Goal: Contribute content: Contribute content

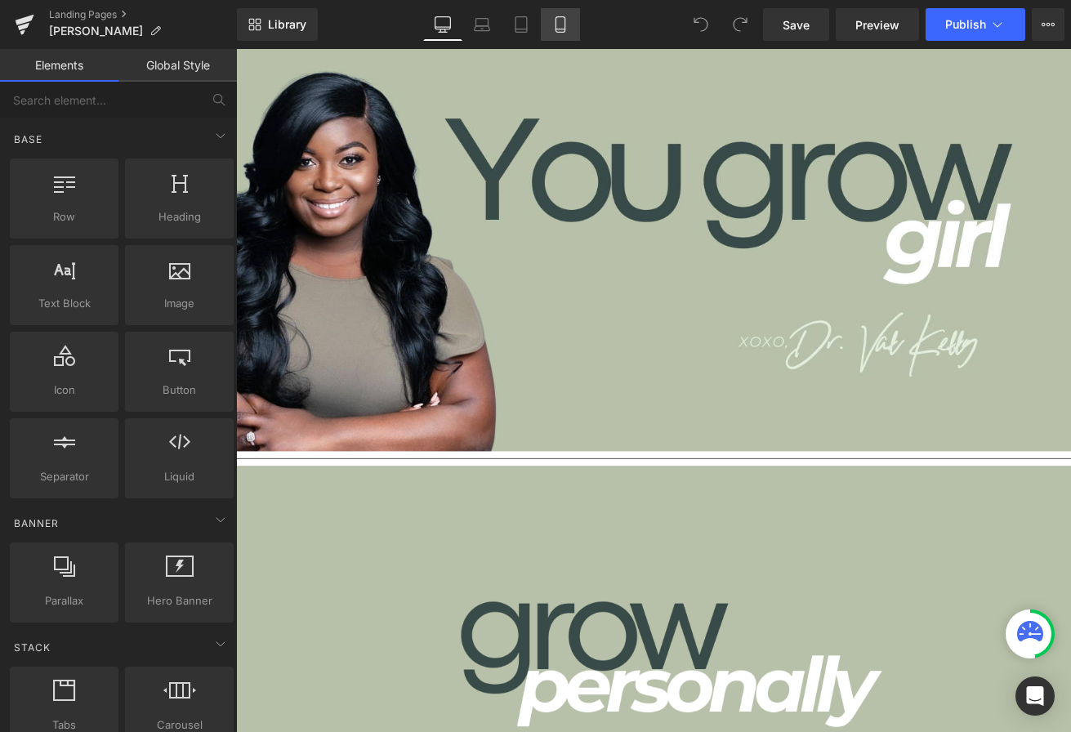
click at [555, 20] on icon at bounding box center [559, 25] width 9 height 16
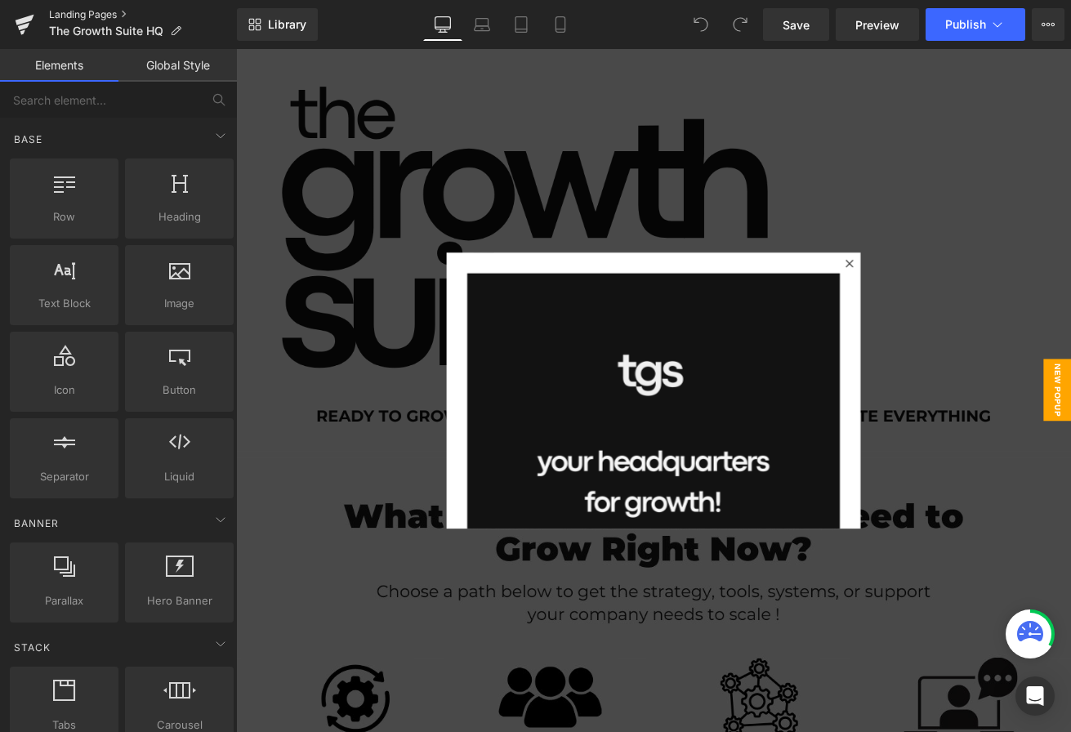
click at [96, 14] on link "Landing Pages" at bounding box center [143, 14] width 188 height 13
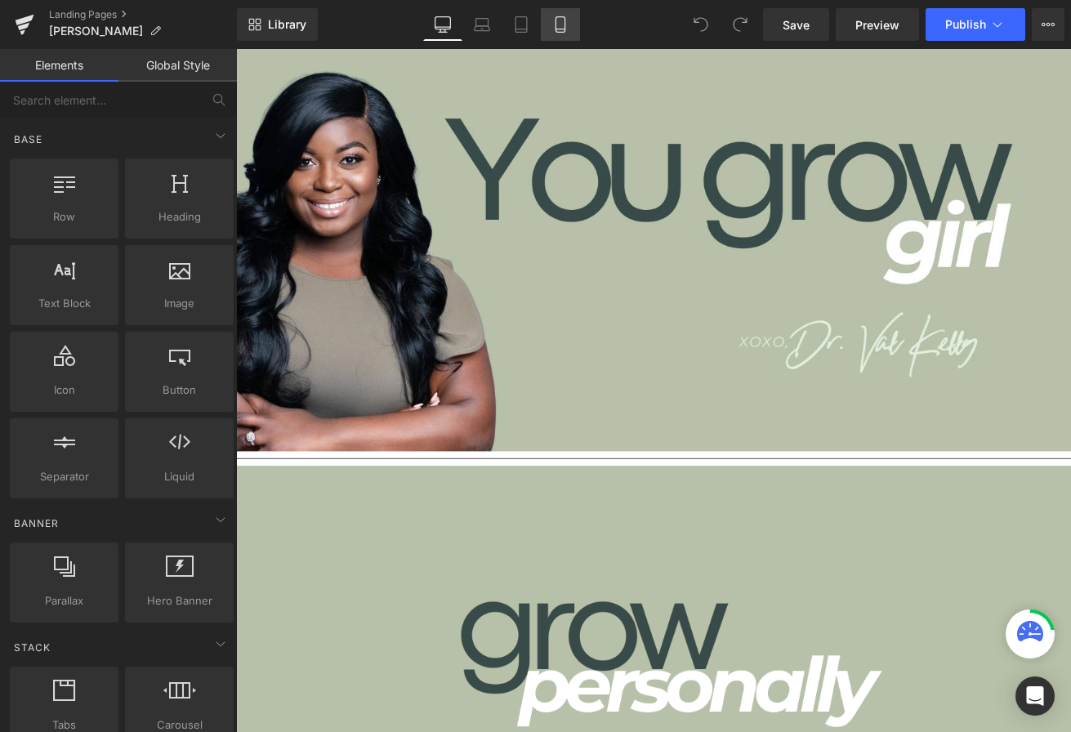
click at [556, 21] on icon at bounding box center [559, 25] width 9 height 16
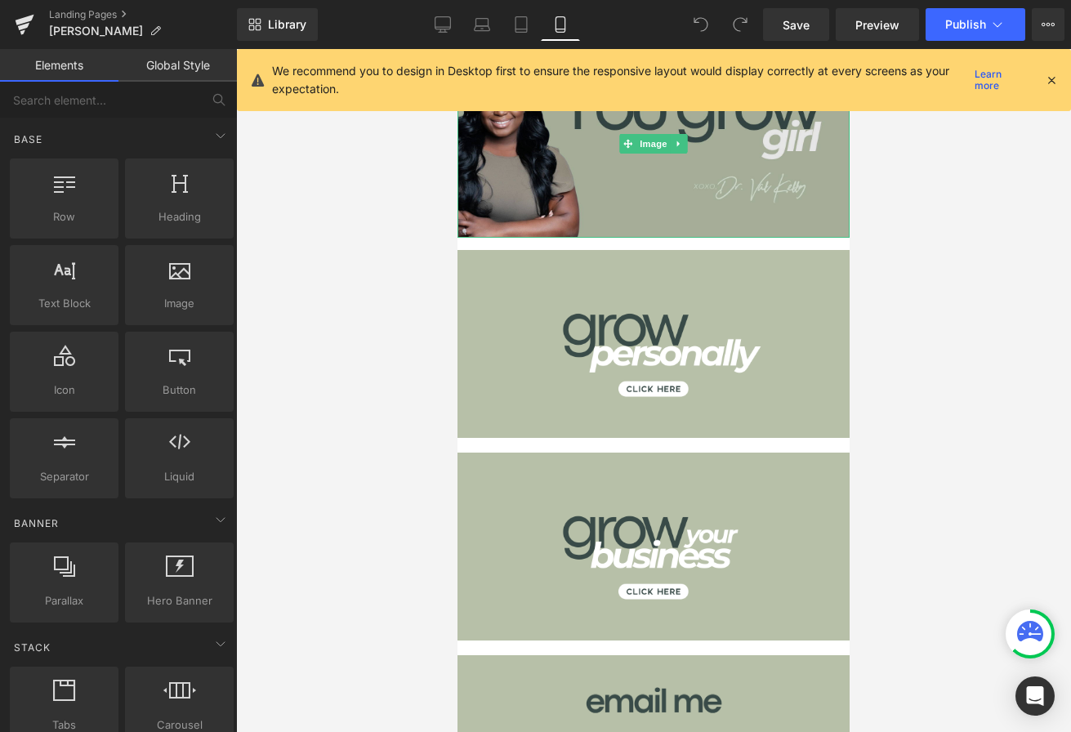
click at [591, 188] on img at bounding box center [653, 143] width 392 height 189
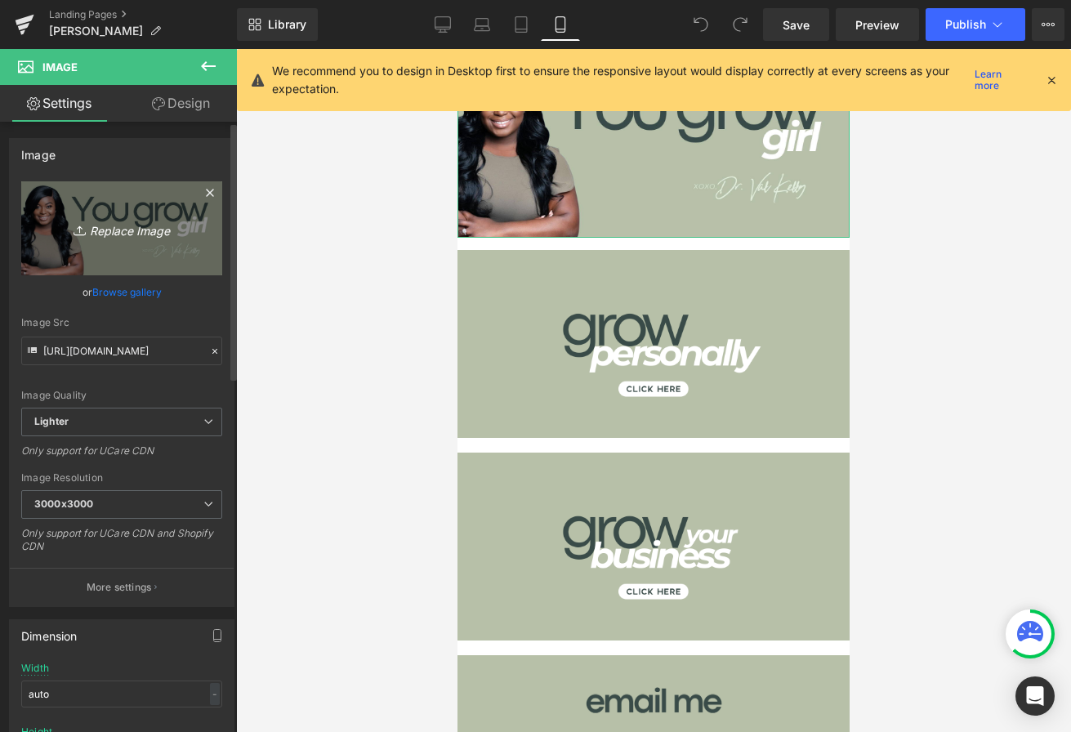
click at [128, 228] on icon "Replace Image" at bounding box center [121, 228] width 131 height 20
type input "C:\fakepath\4.png"
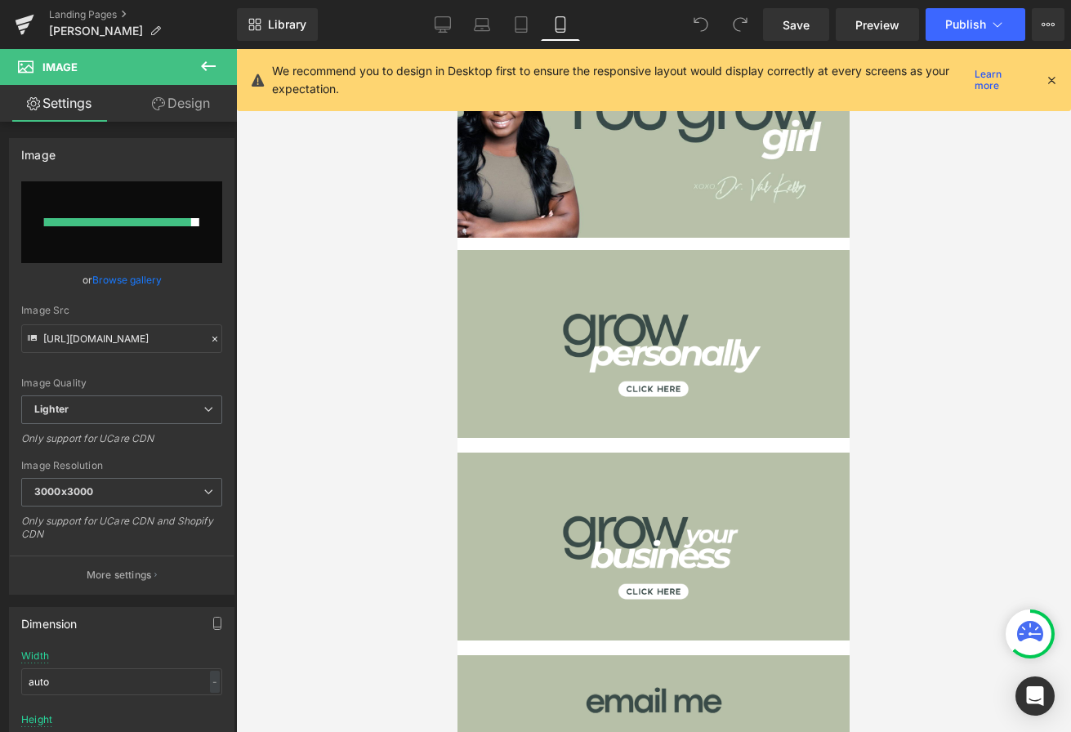
type input "[URL][DOMAIN_NAME]"
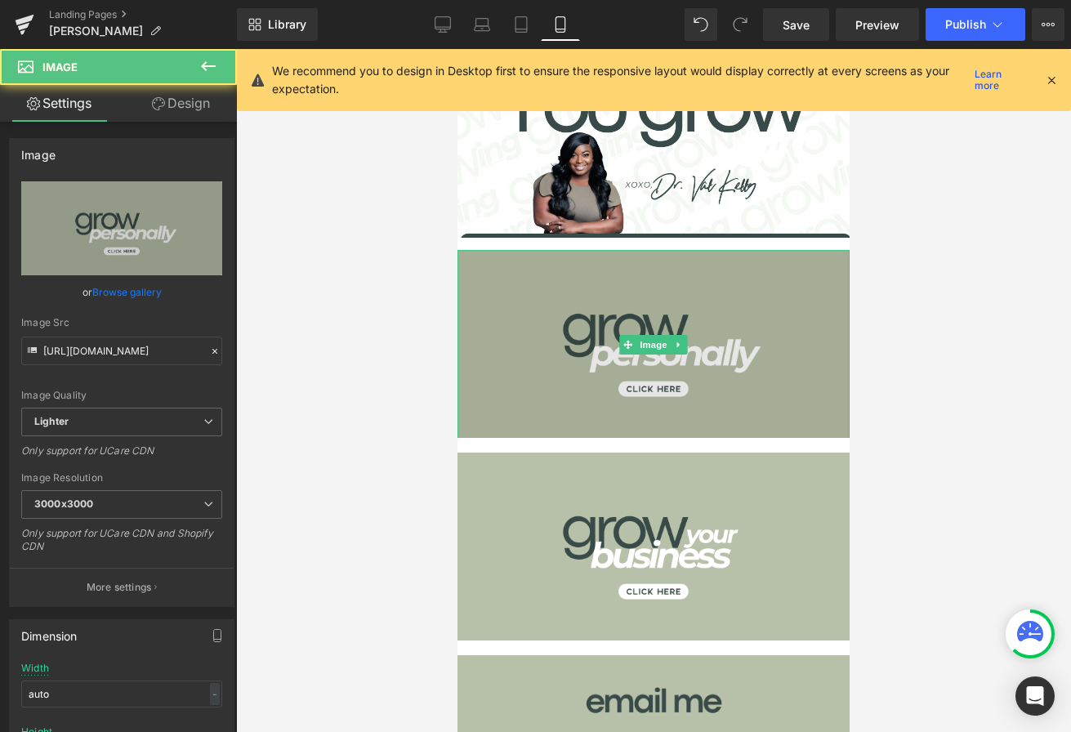
click at [537, 325] on img at bounding box center [653, 344] width 392 height 189
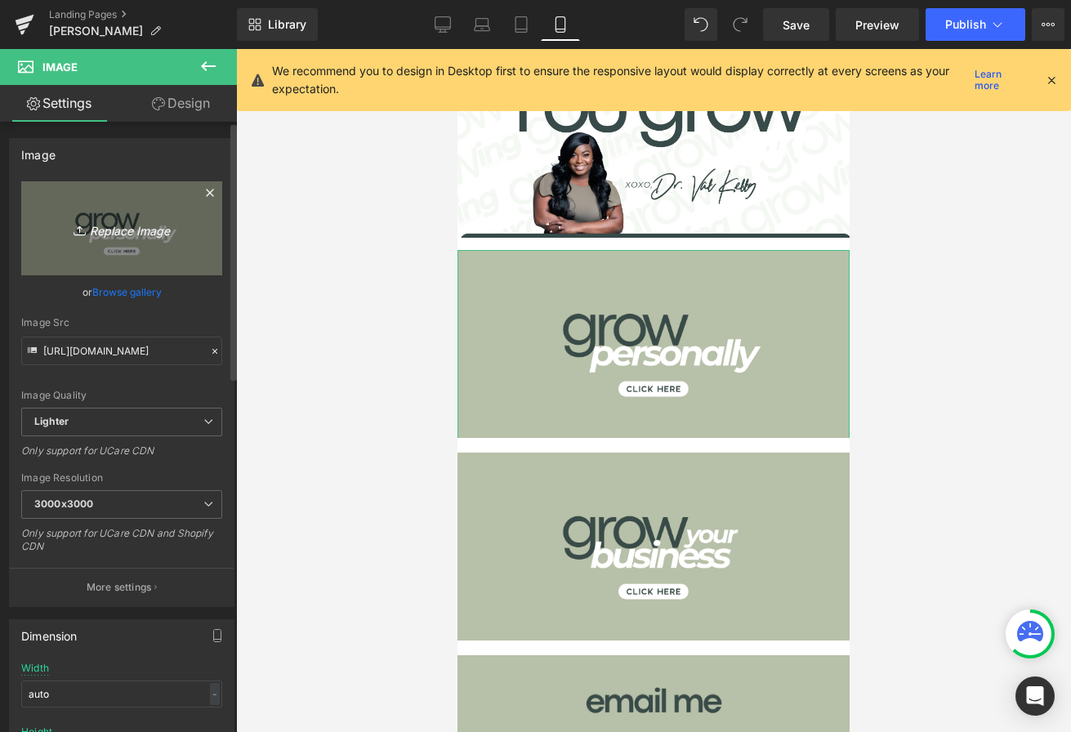
click at [141, 230] on icon "Replace Image" at bounding box center [121, 228] width 131 height 20
type input "C:\fakepath\5.png"
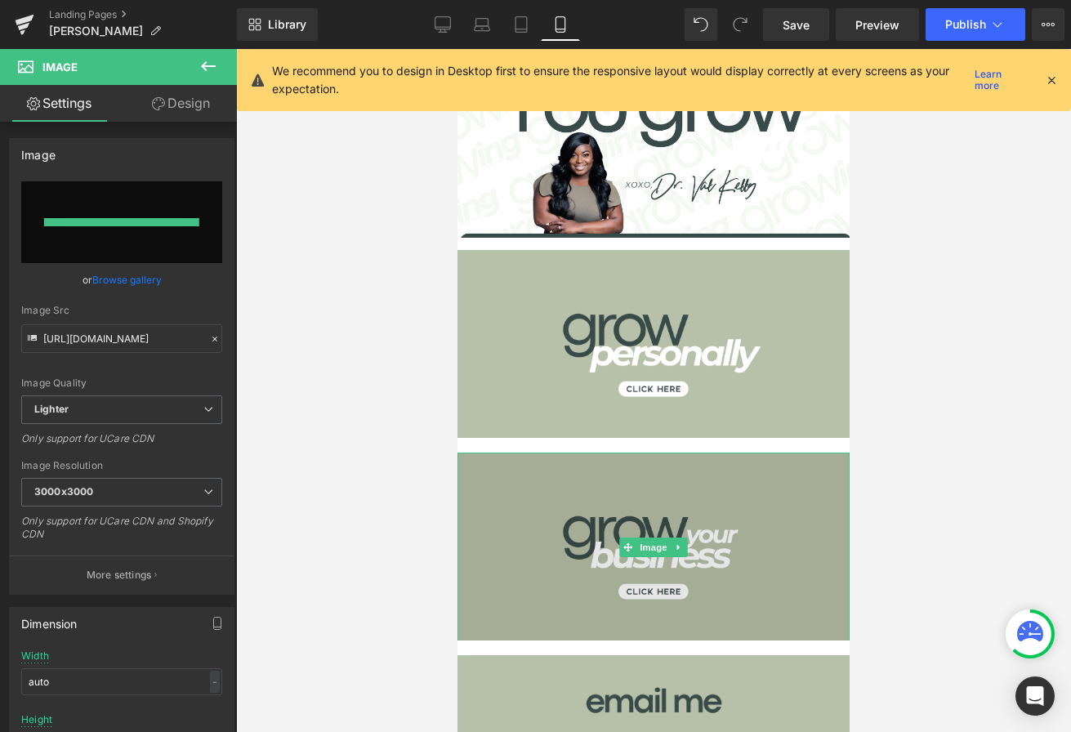
type input "[URL][DOMAIN_NAME]"
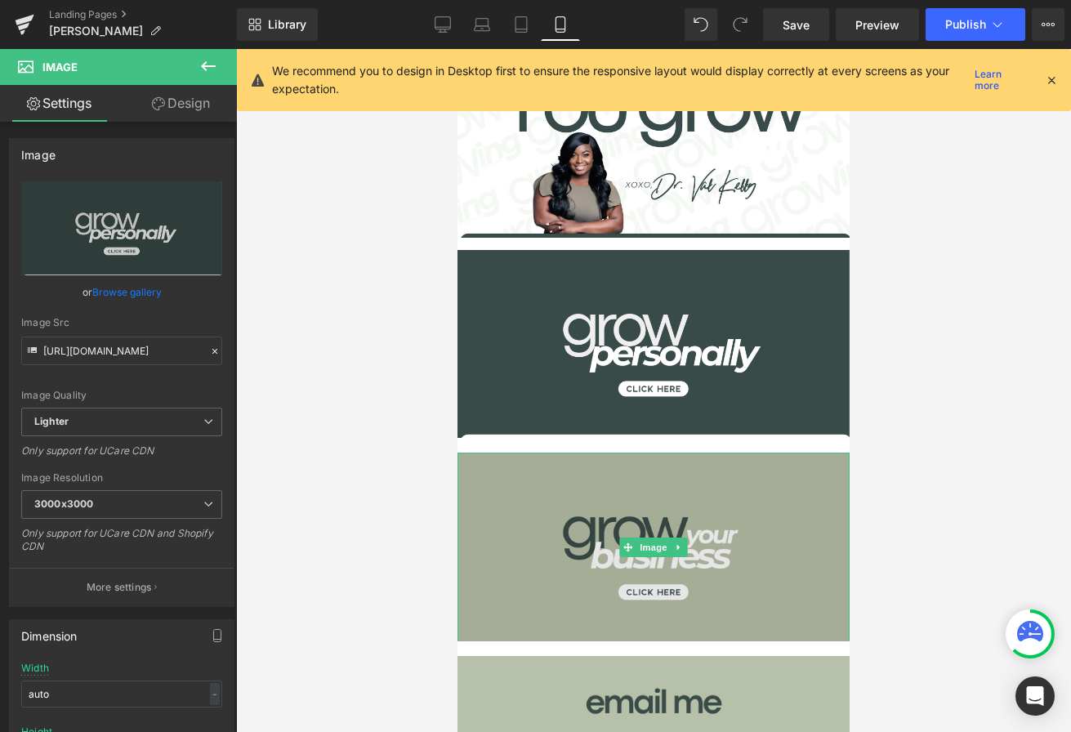
click at [535, 519] on img at bounding box center [653, 546] width 392 height 189
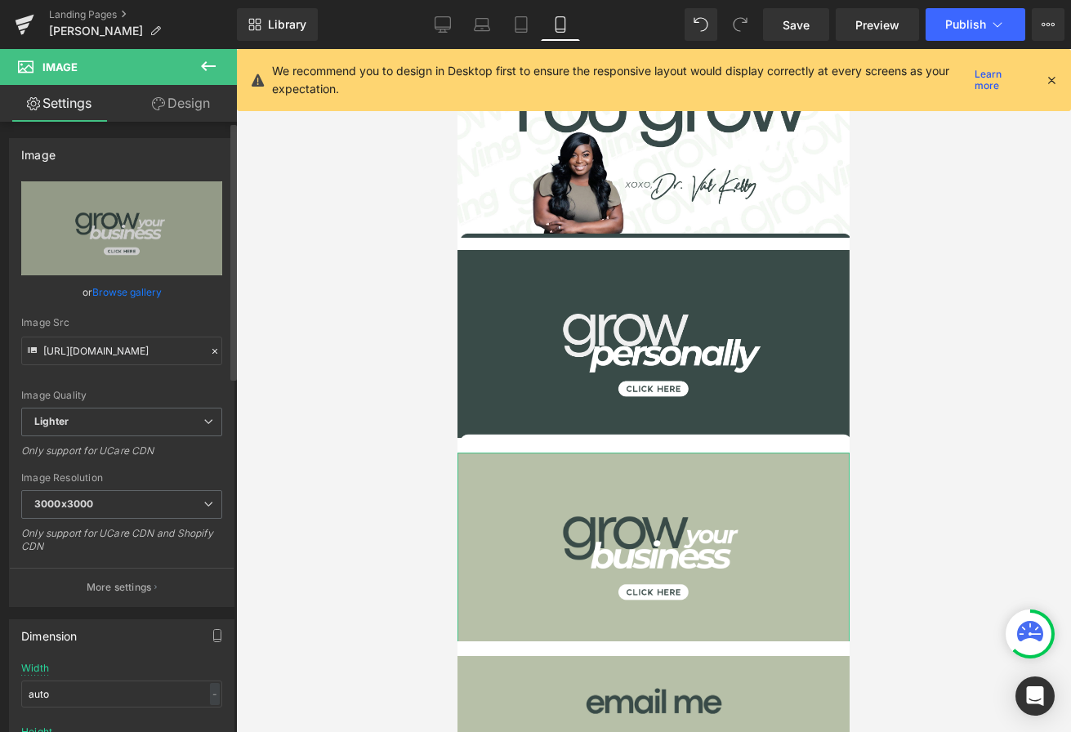
click at [127, 290] on link "Browse gallery" at bounding box center [126, 292] width 69 height 29
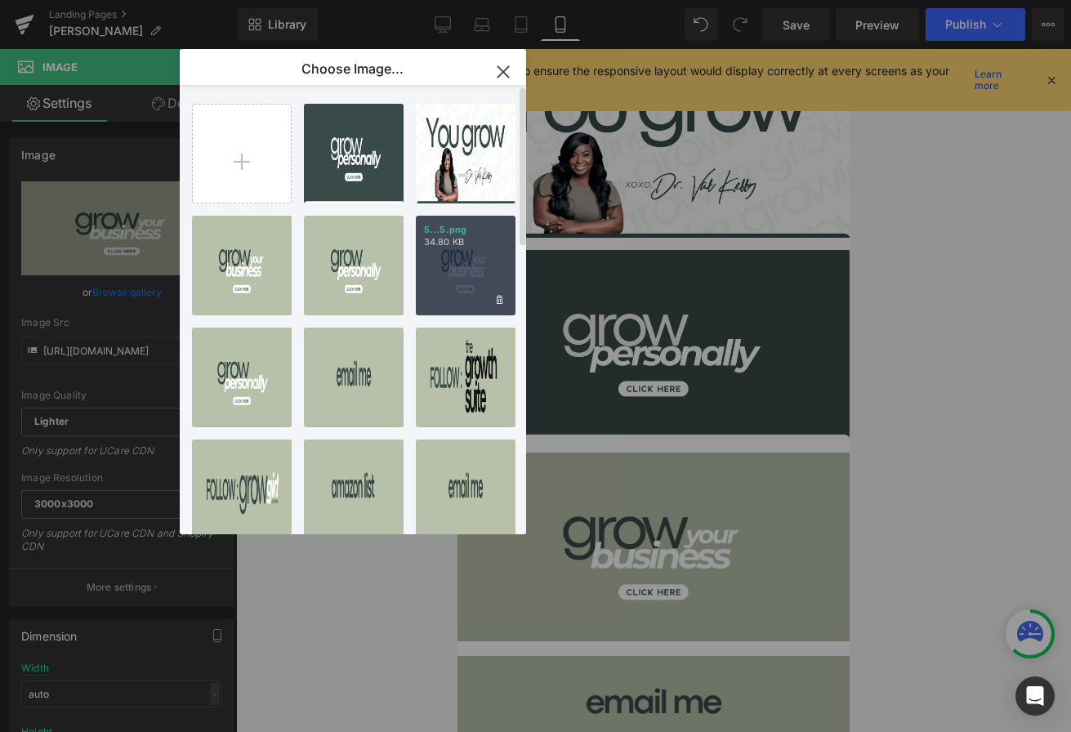
click at [454, 266] on div "5...5.png 34.80 KB" at bounding box center [466, 266] width 100 height 100
type input "[URL][DOMAIN_NAME]"
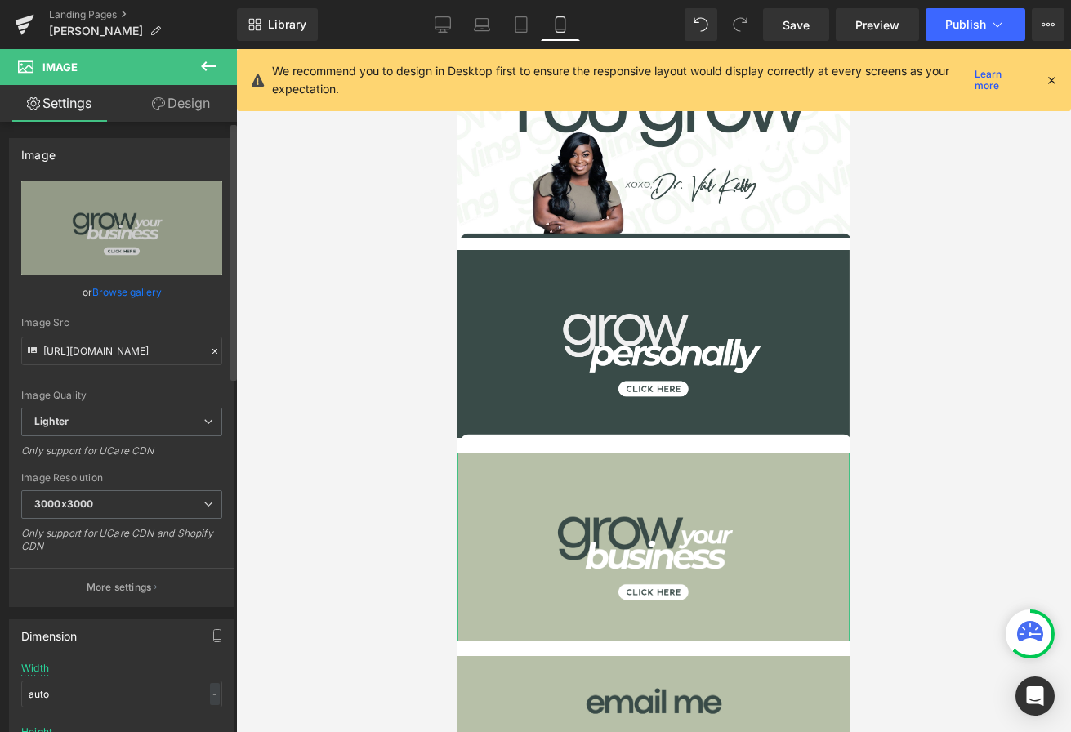
click at [118, 283] on link "Browse gallery" at bounding box center [126, 292] width 69 height 29
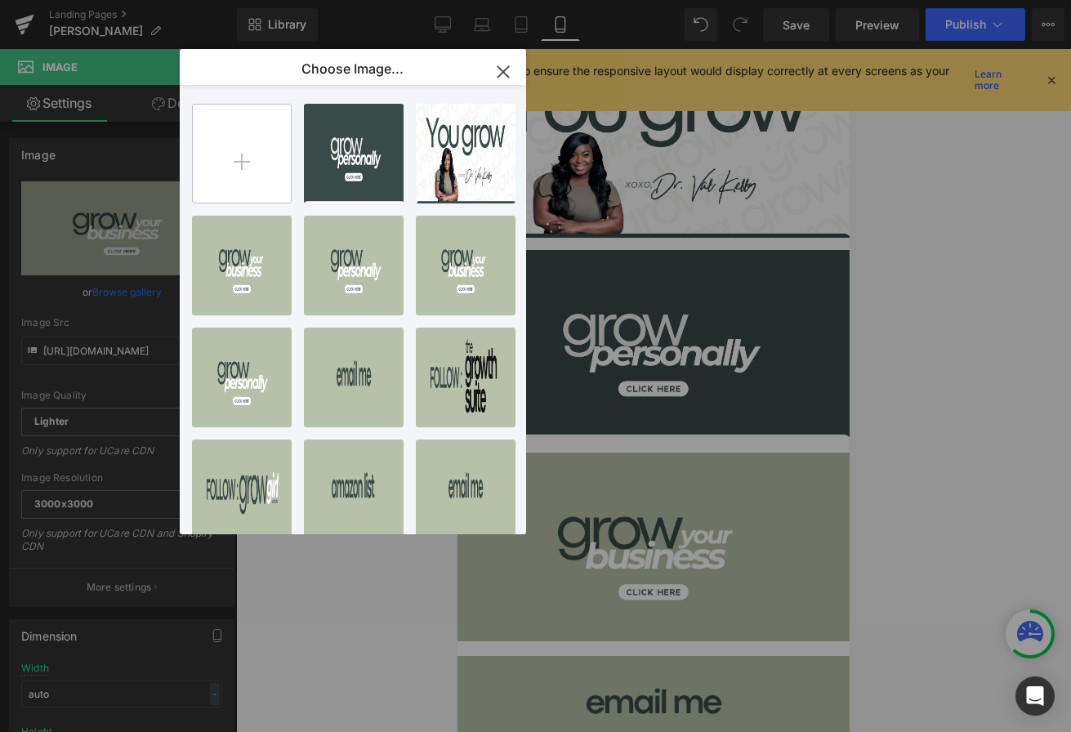
click at [244, 161] on input "file" at bounding box center [242, 154] width 98 height 98
type input "C:\fakepath\8.png"
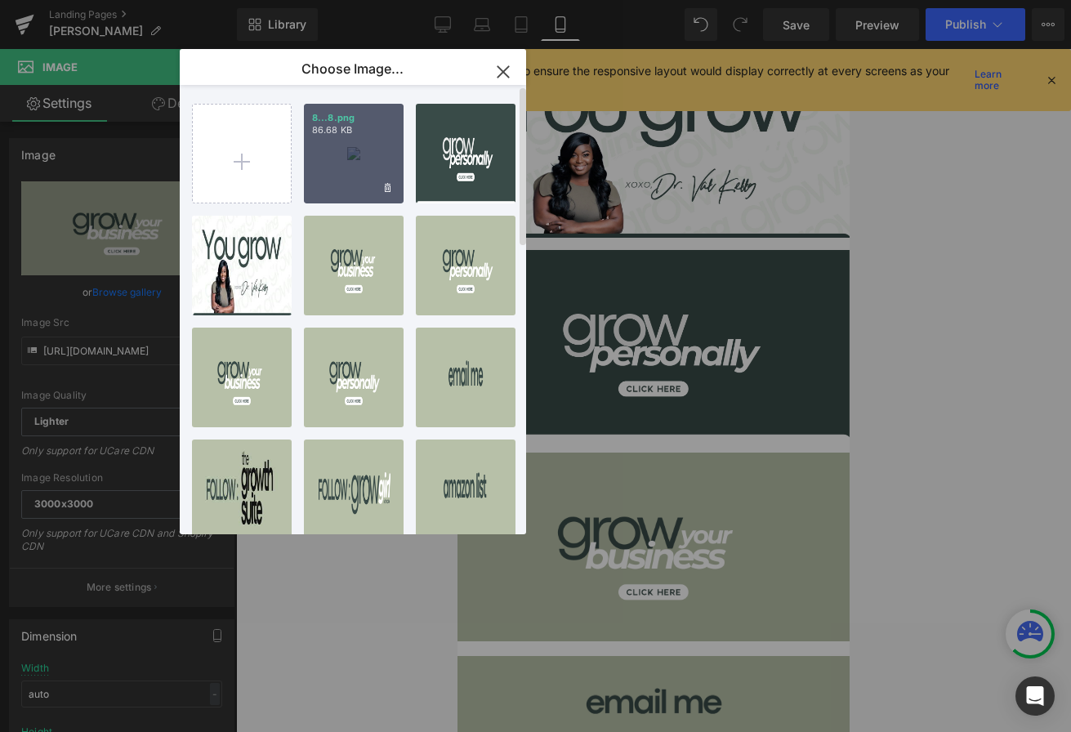
click at [355, 166] on div "8...8.png 86.68 KB" at bounding box center [354, 154] width 100 height 100
type input "[URL][DOMAIN_NAME]"
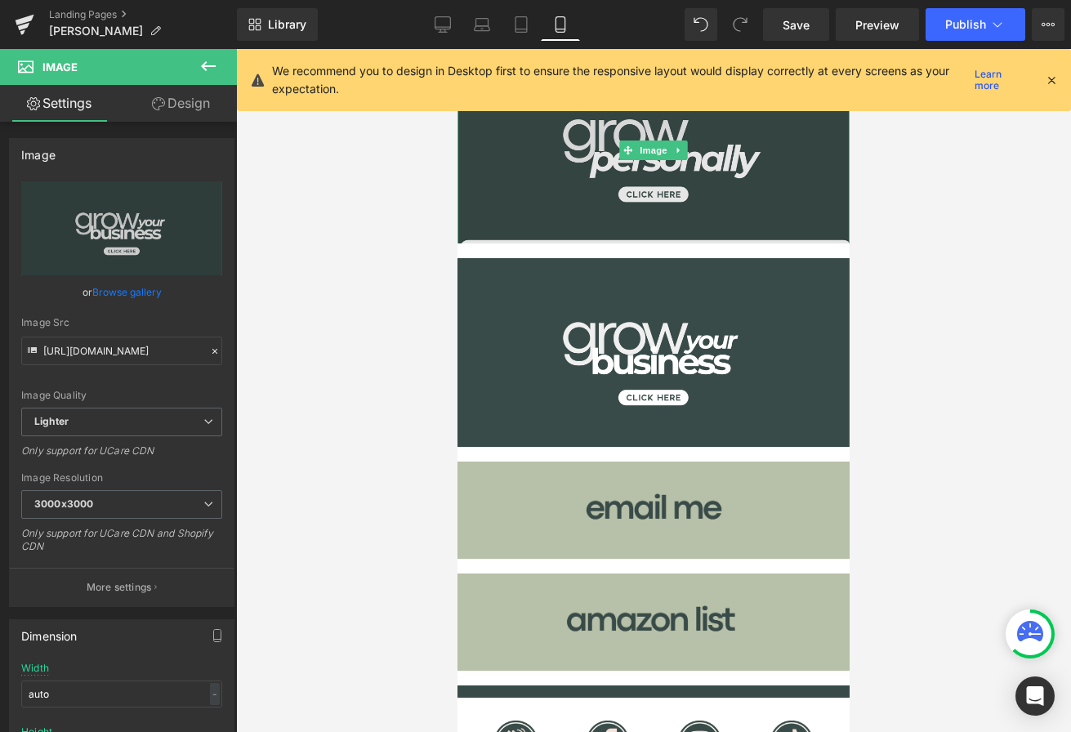
scroll to position [238, 0]
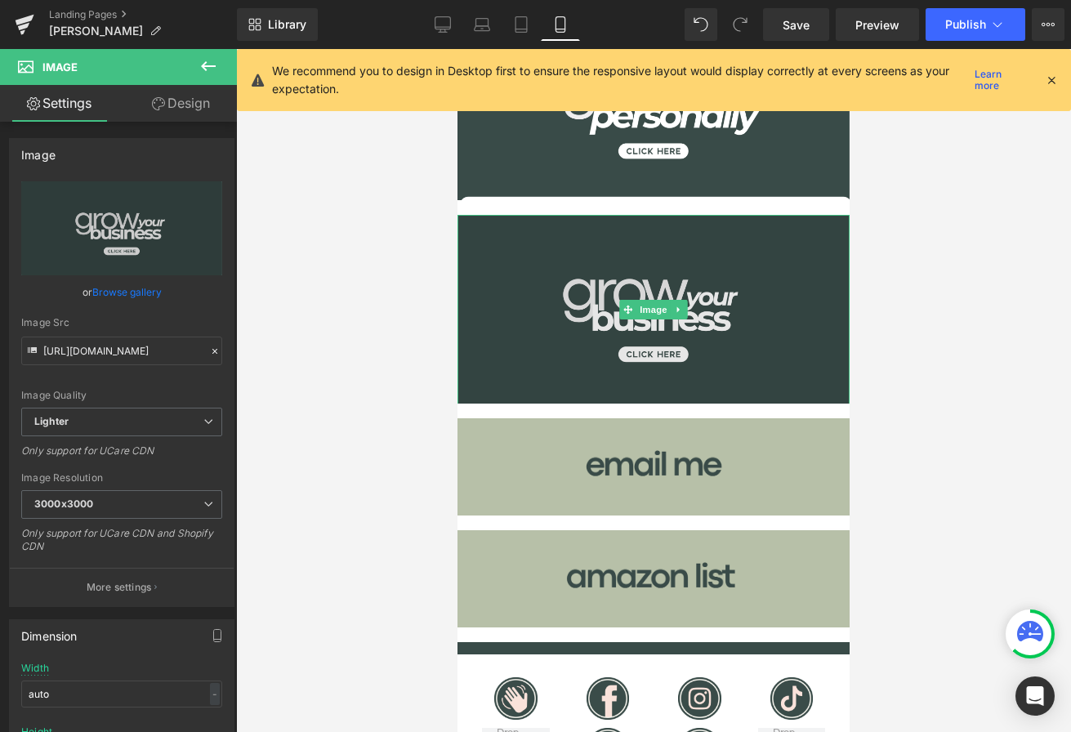
click at [497, 334] on img at bounding box center [653, 309] width 392 height 189
click at [515, 330] on img at bounding box center [653, 309] width 392 height 189
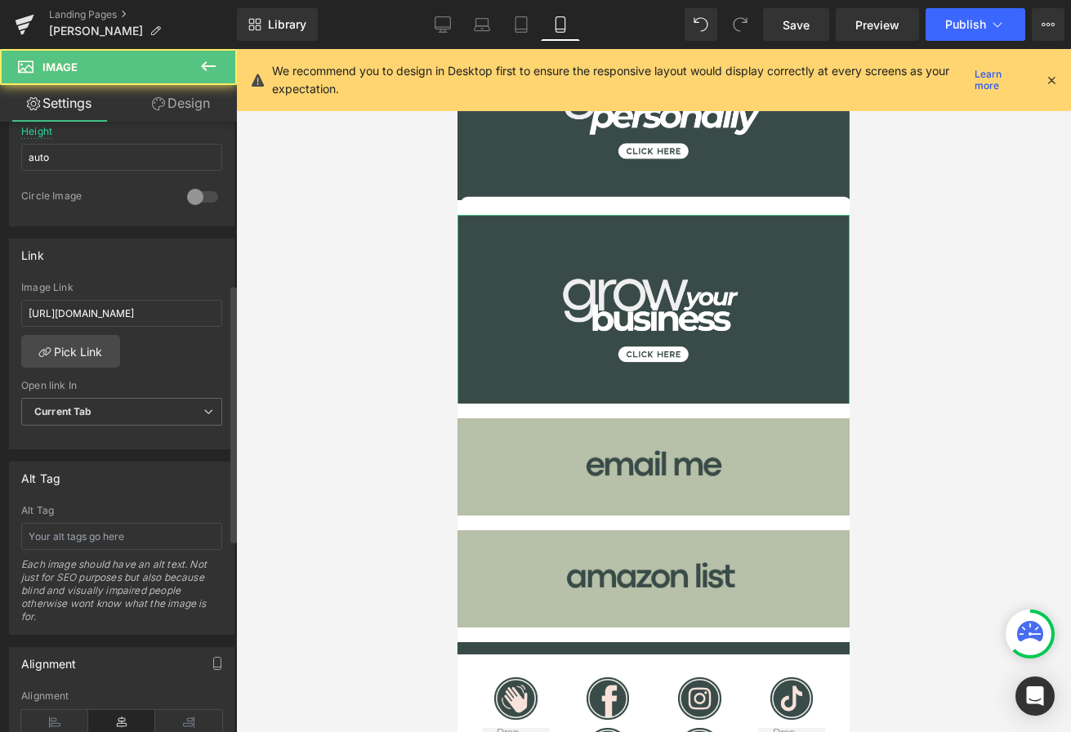
scroll to position [618, 0]
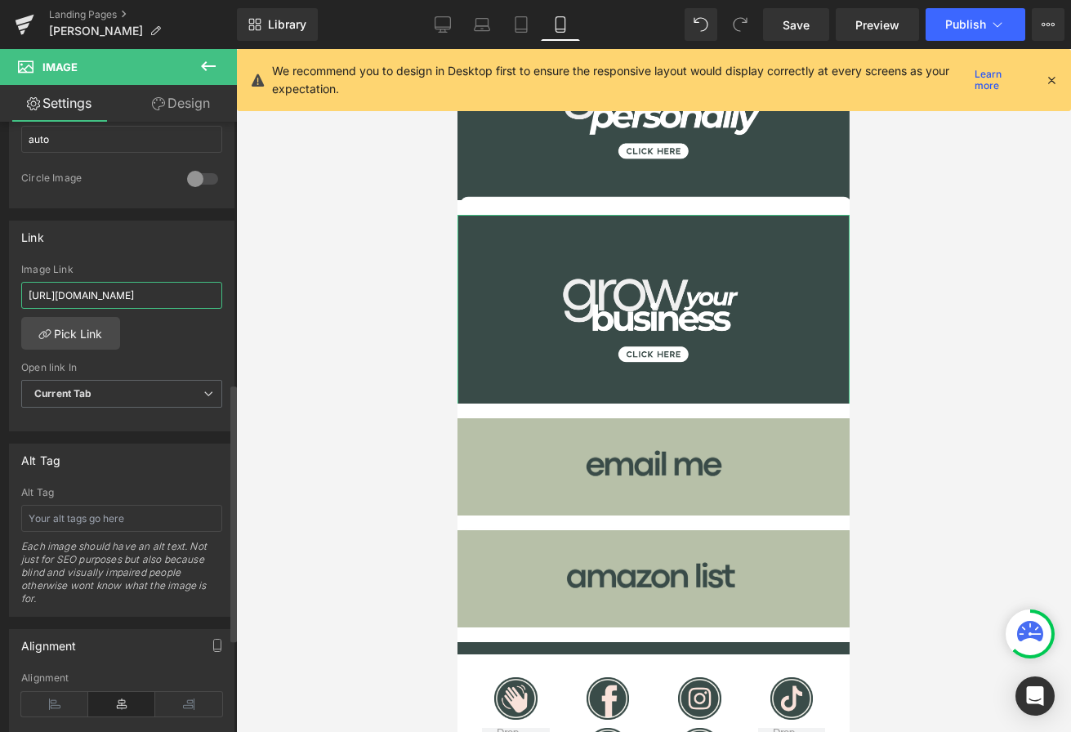
click at [127, 296] on input "[URL][DOMAIN_NAME]" at bounding box center [121, 295] width 201 height 27
paste input "[DOMAIN_NAME][URL]"
type input "[URL][DOMAIN_NAME]"
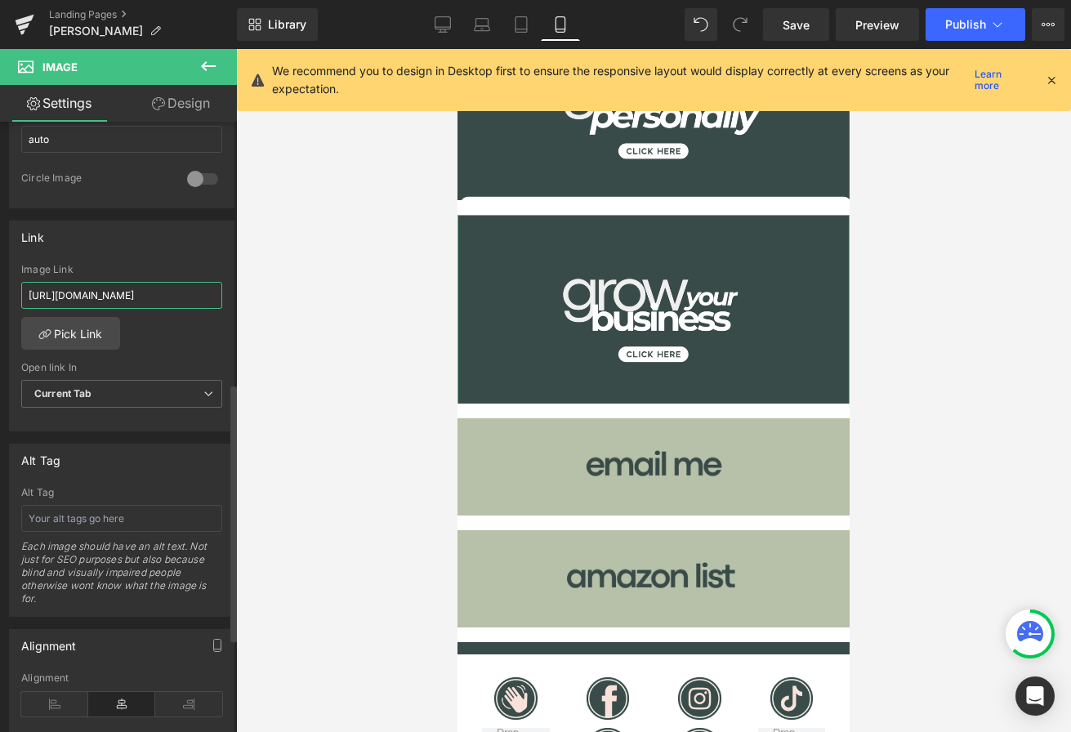
scroll to position [0, 21]
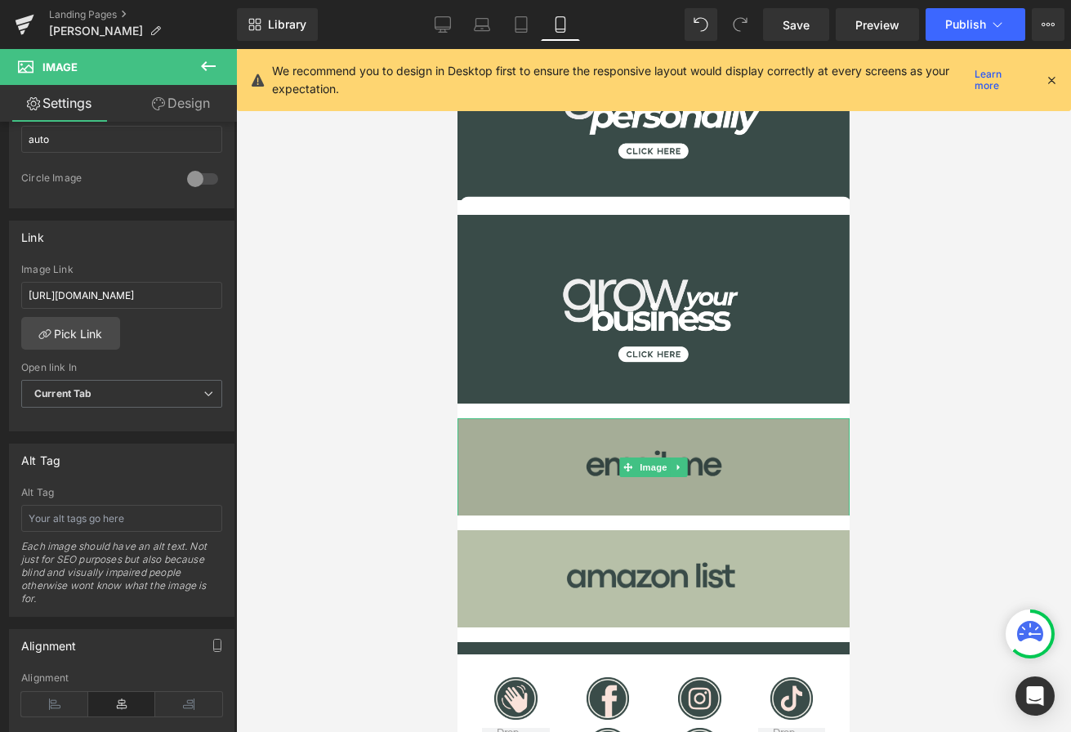
click at [549, 465] on img at bounding box center [653, 467] width 392 height 98
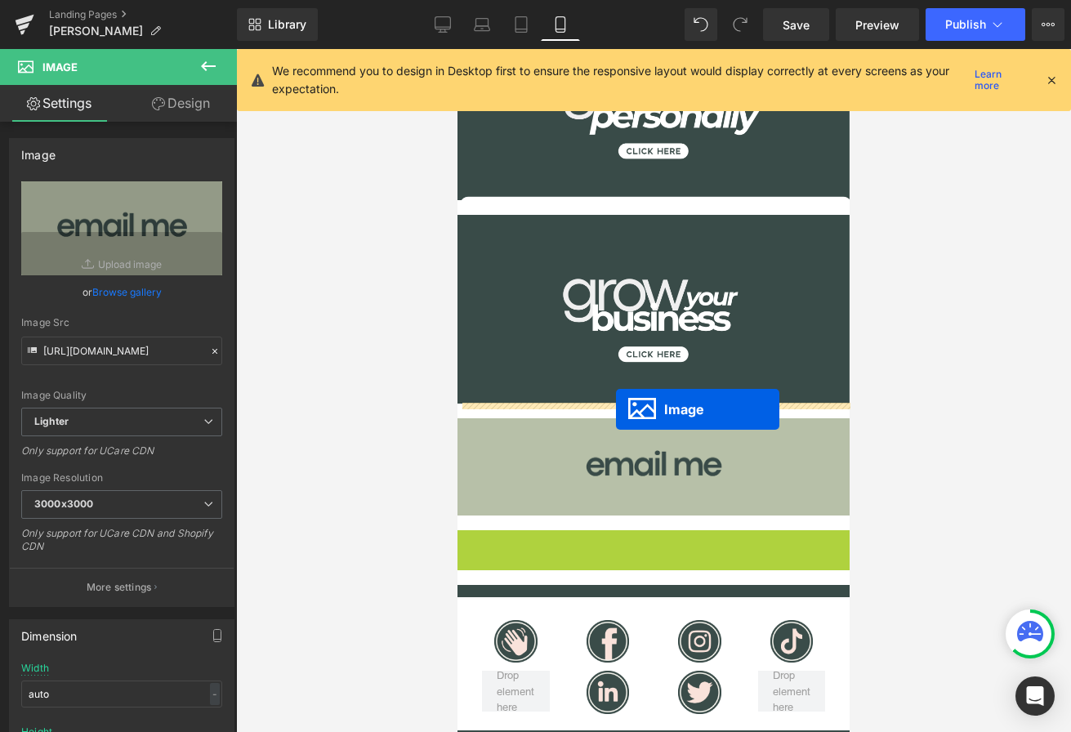
drag, startPoint x: 625, startPoint y: 577, endPoint x: 616, endPoint y: 409, distance: 167.7
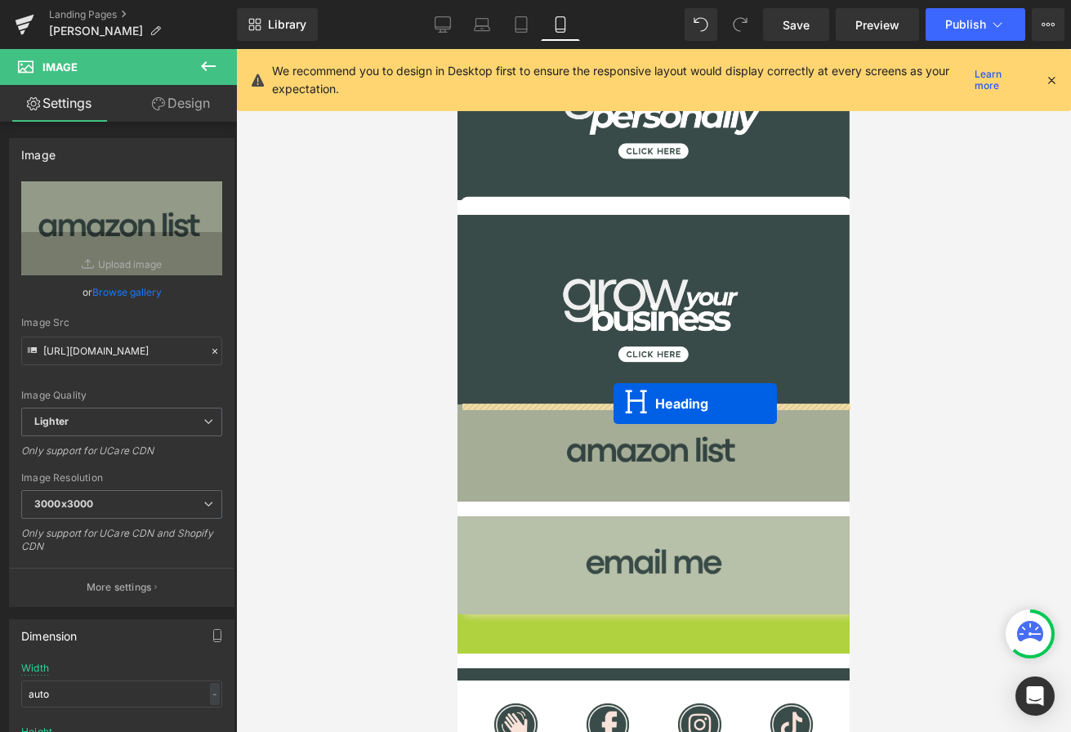
drag, startPoint x: 614, startPoint y: 621, endPoint x: 613, endPoint y: 403, distance: 217.3
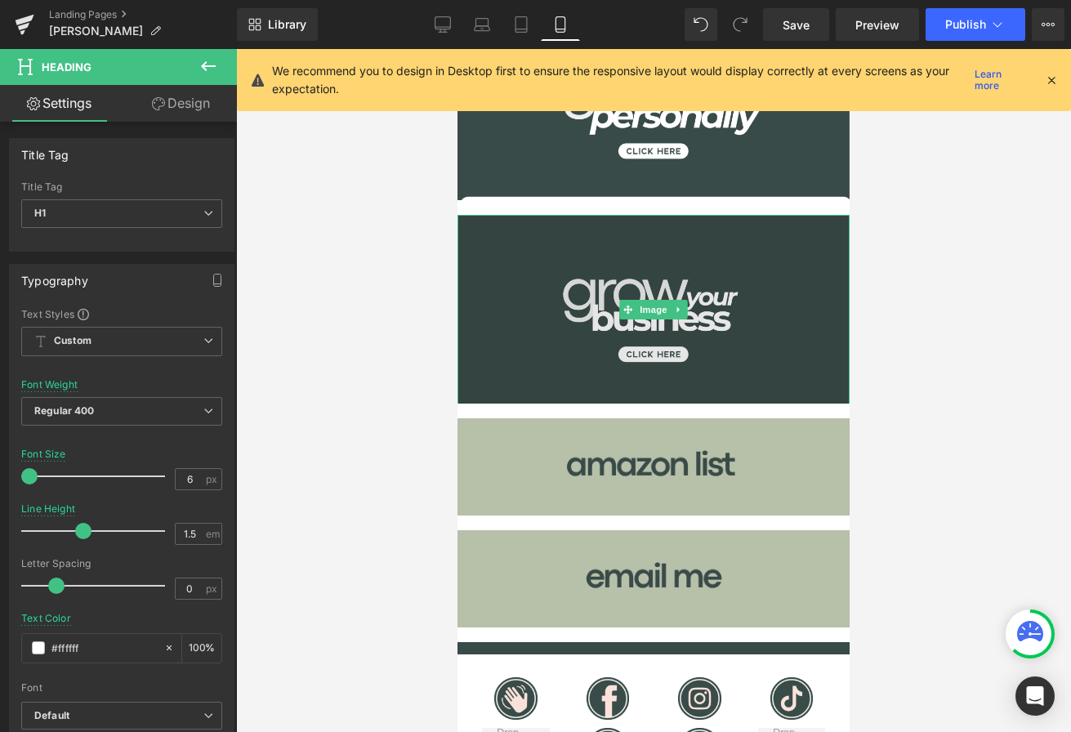
scroll to position [0, 0]
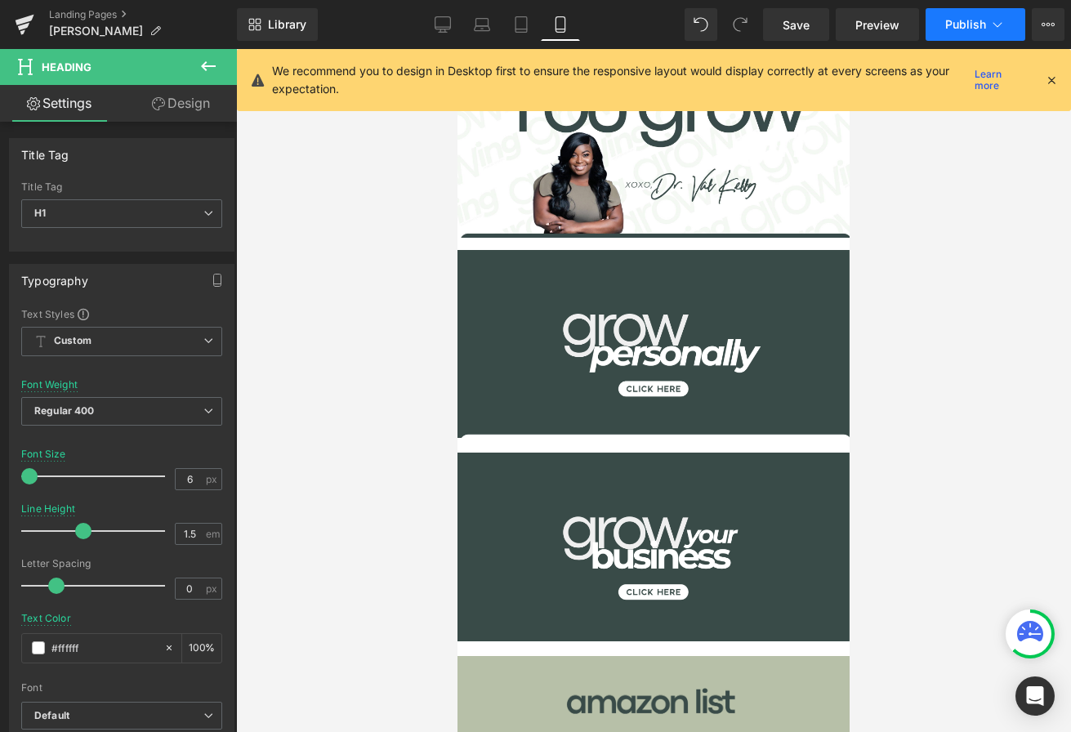
click at [961, 21] on span "Publish" at bounding box center [965, 24] width 41 height 13
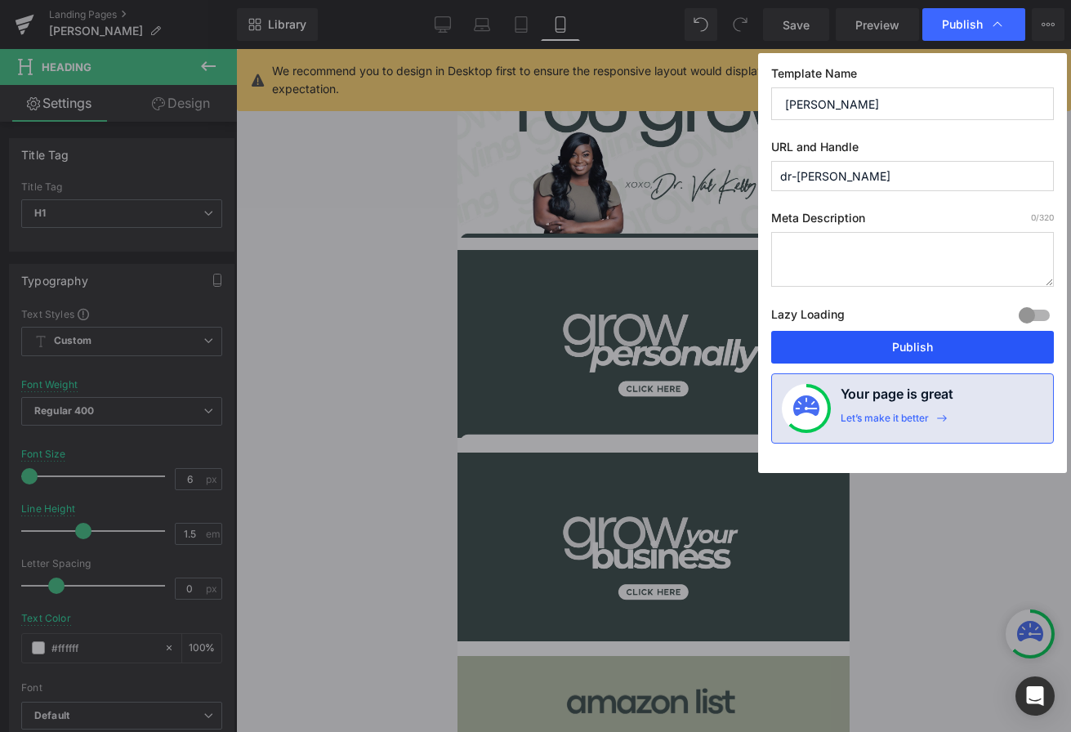
click at [889, 345] on button "Publish" at bounding box center [912, 347] width 283 height 33
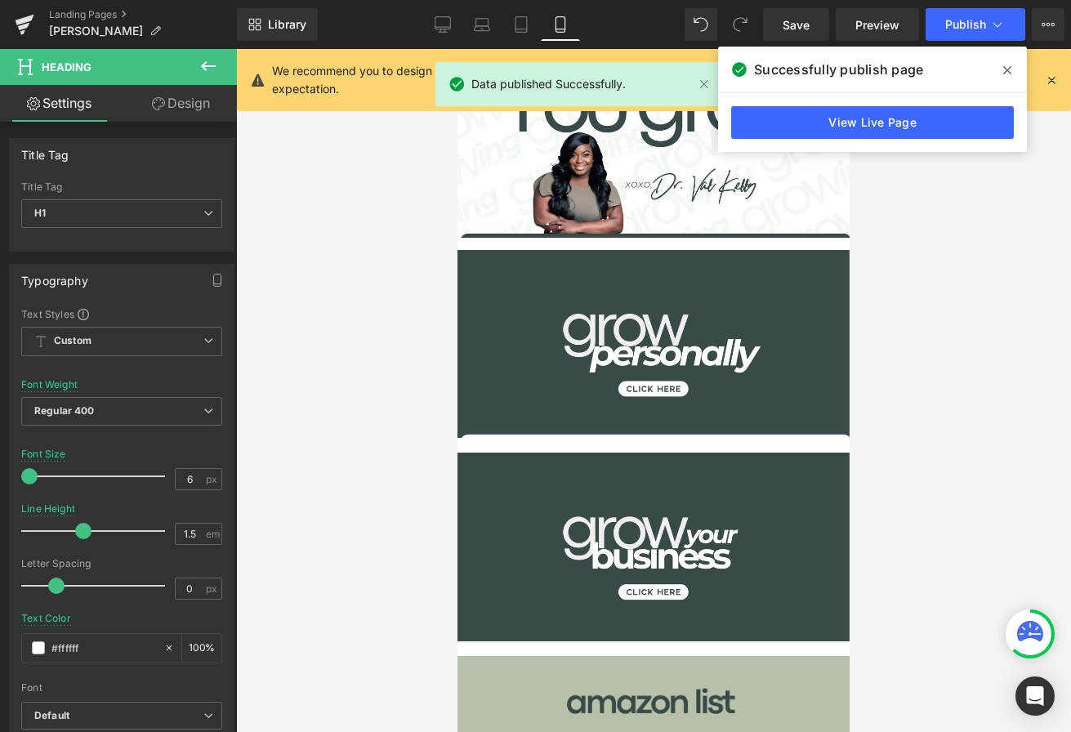
click at [1009, 70] on icon at bounding box center [1007, 70] width 8 height 13
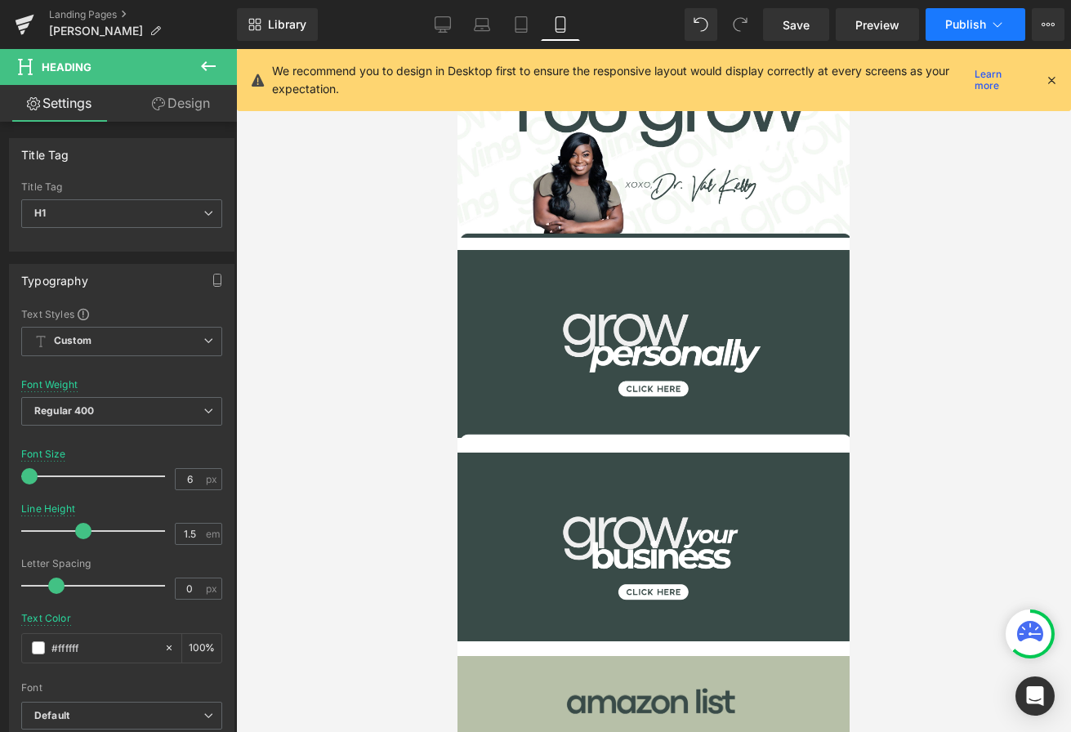
click at [968, 30] on span "Publish" at bounding box center [965, 24] width 41 height 13
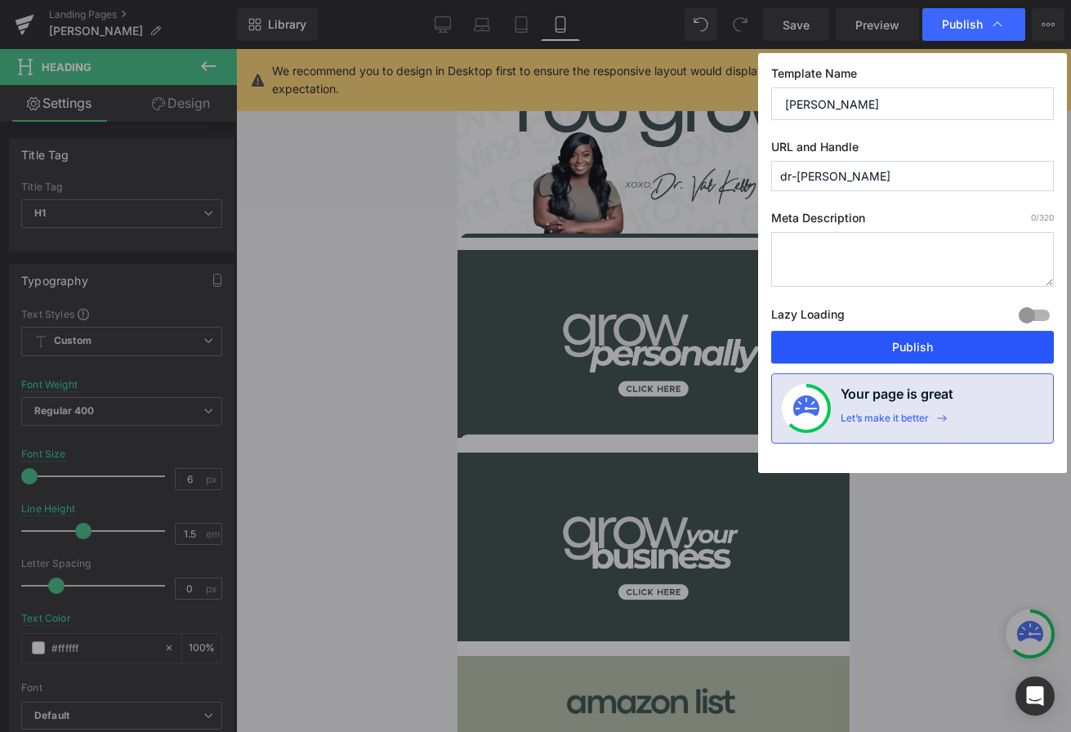
click at [861, 345] on button "Publish" at bounding box center [912, 347] width 283 height 33
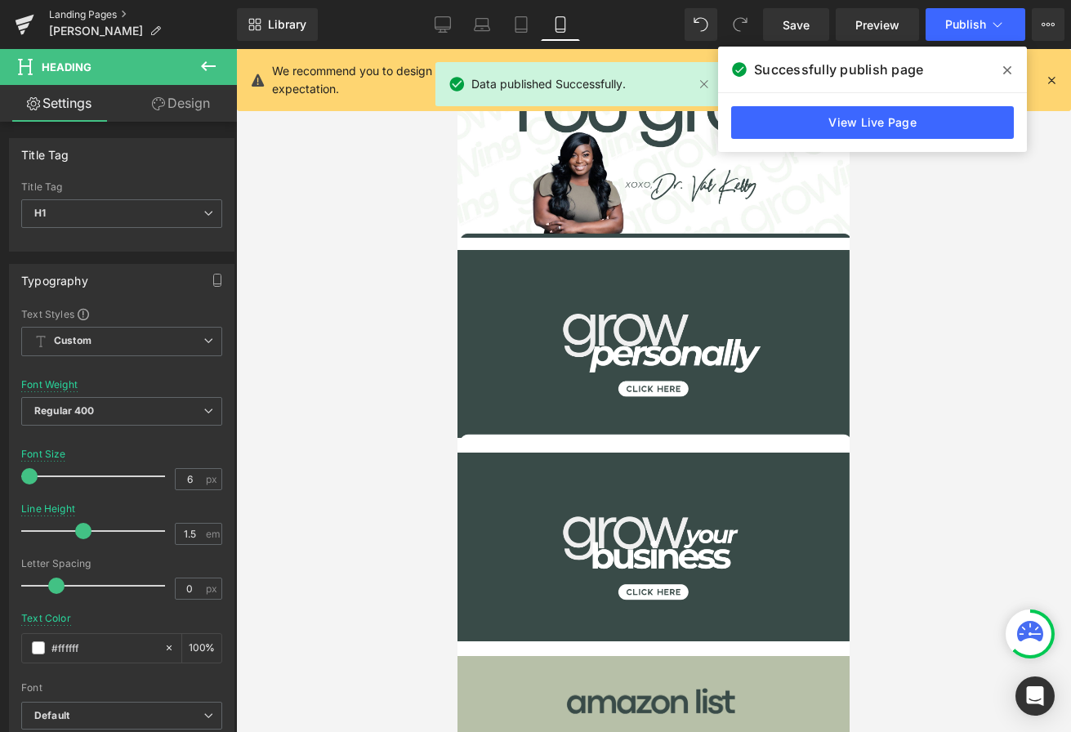
click at [77, 20] on link "Landing Pages" at bounding box center [143, 14] width 188 height 13
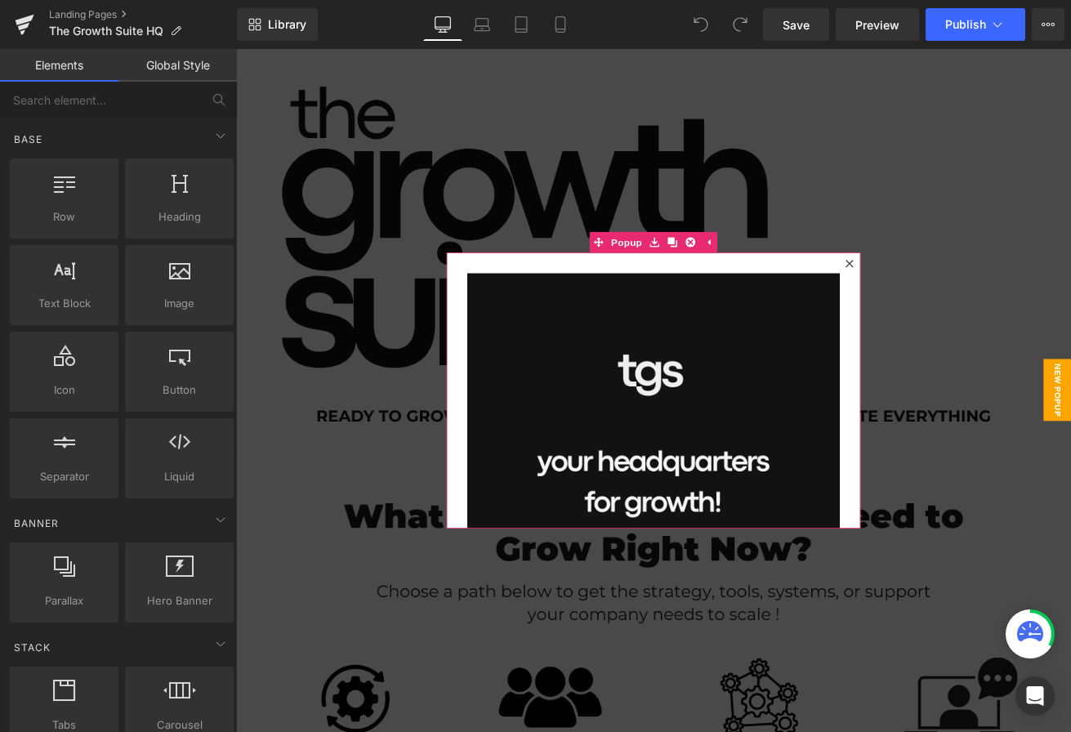
click at [961, 304] on icon at bounding box center [962, 303] width 10 height 10
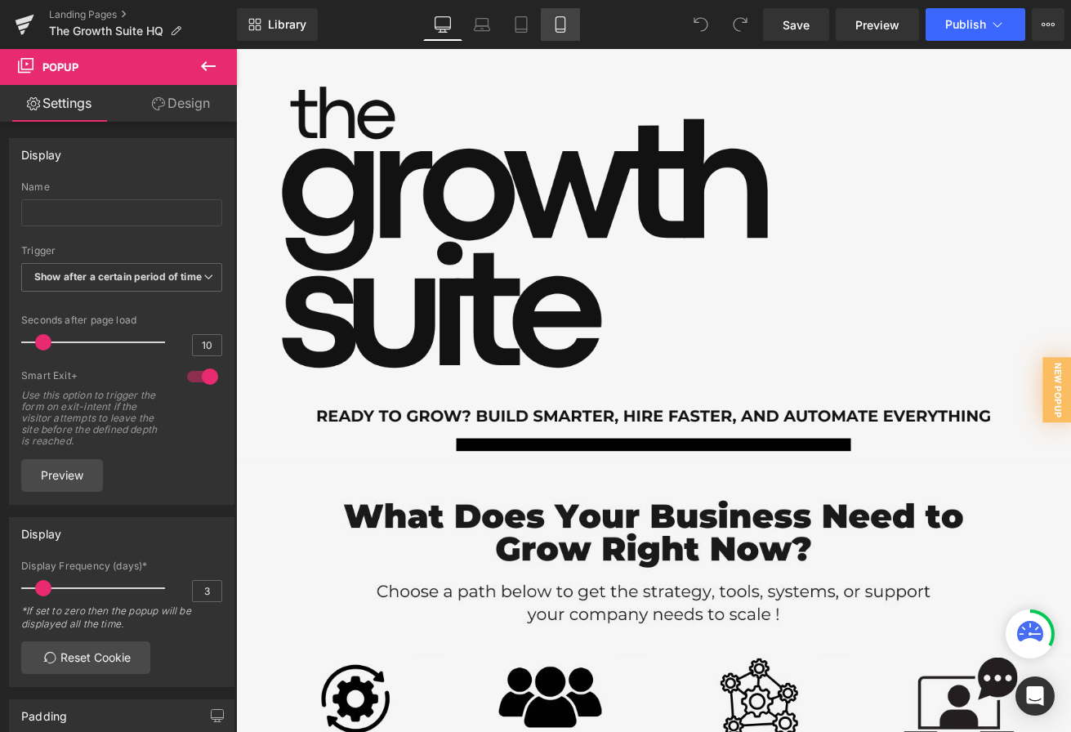
click at [563, 24] on icon at bounding box center [560, 24] width 16 height 16
type input "0"
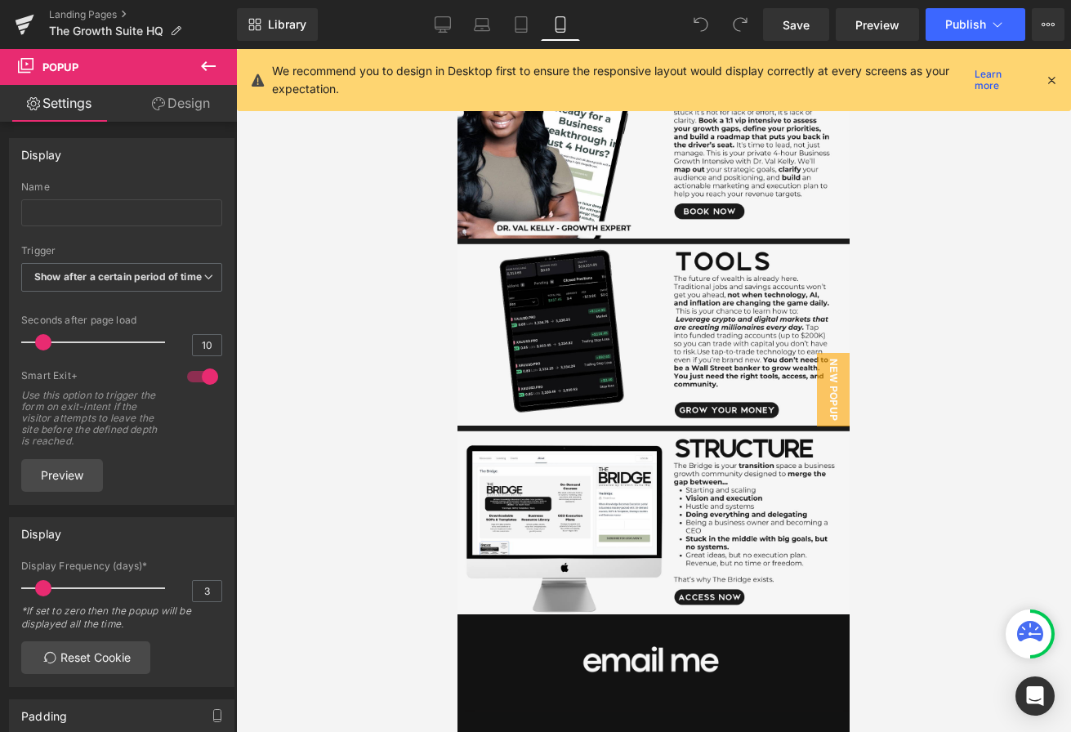
scroll to position [829, 0]
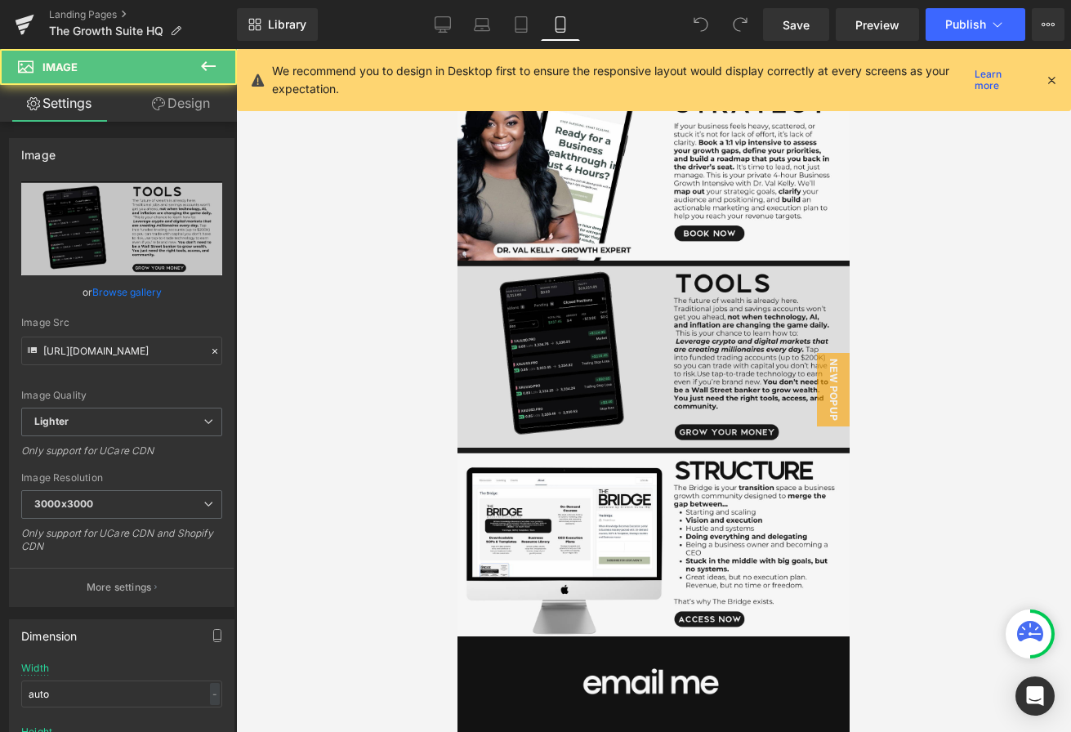
click at [659, 301] on img at bounding box center [653, 355] width 392 height 189
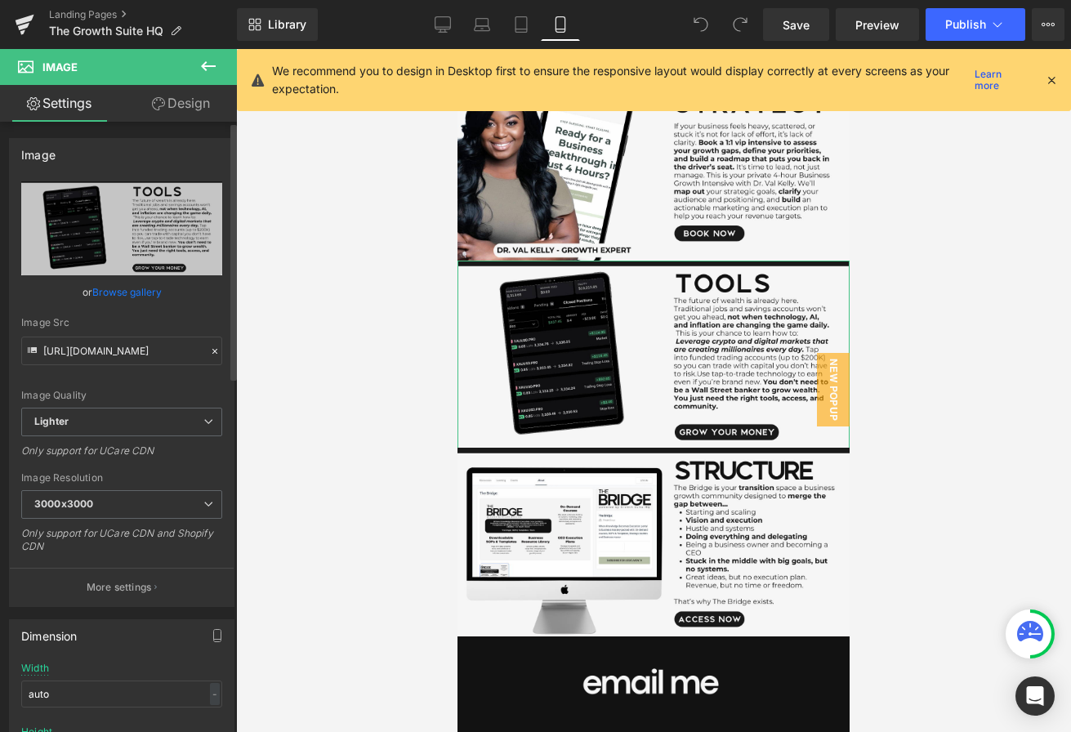
click at [140, 292] on link "Browse gallery" at bounding box center [126, 292] width 69 height 29
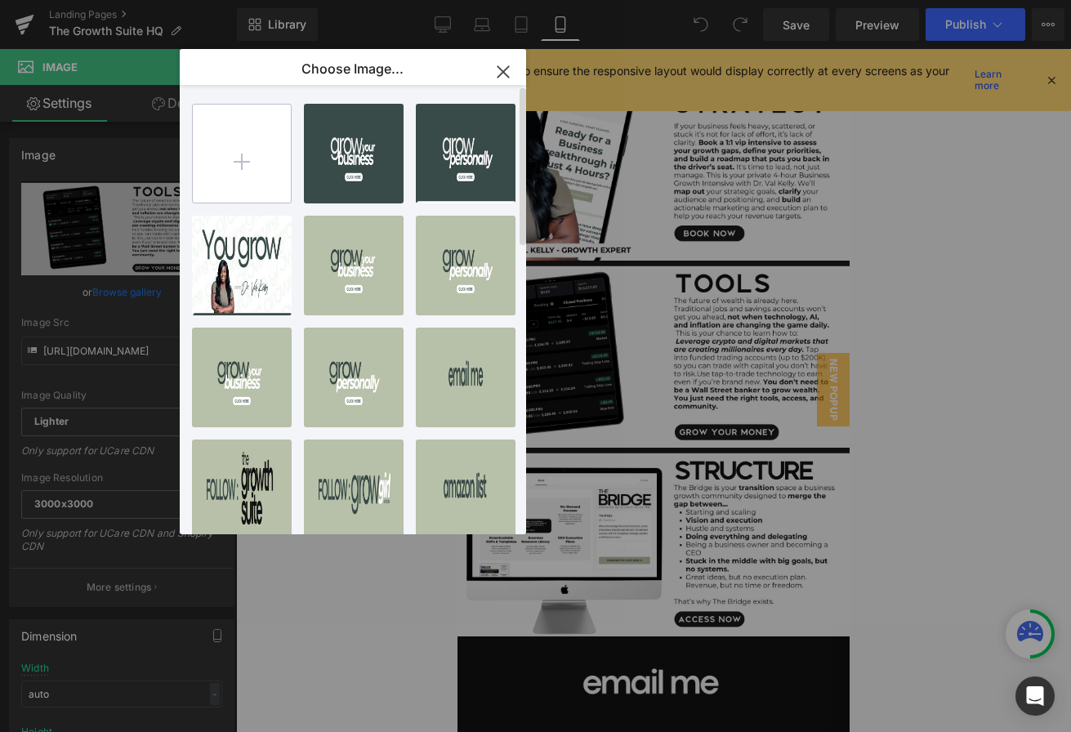
click at [235, 163] on input "file" at bounding box center [242, 154] width 98 height 98
type input "C:\fakepath\Copy of Val Kelly - Website Frames-8.png"
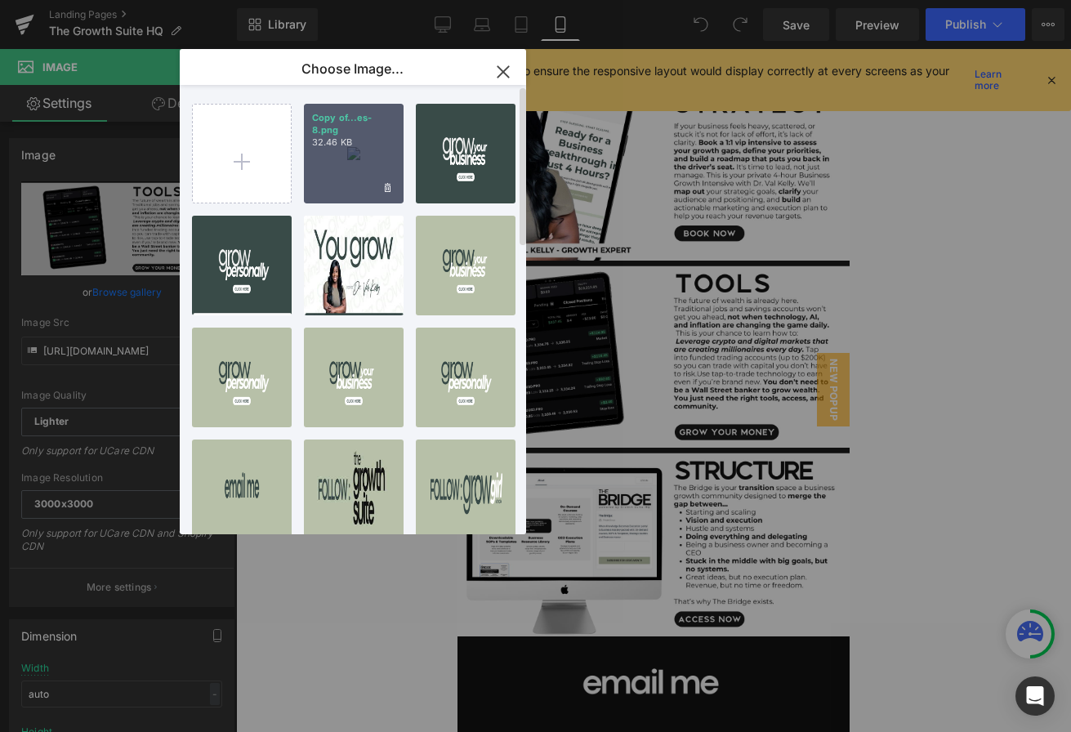
click at [362, 163] on div "Copy of...es-8.png 32.46 KB" at bounding box center [354, 154] width 100 height 100
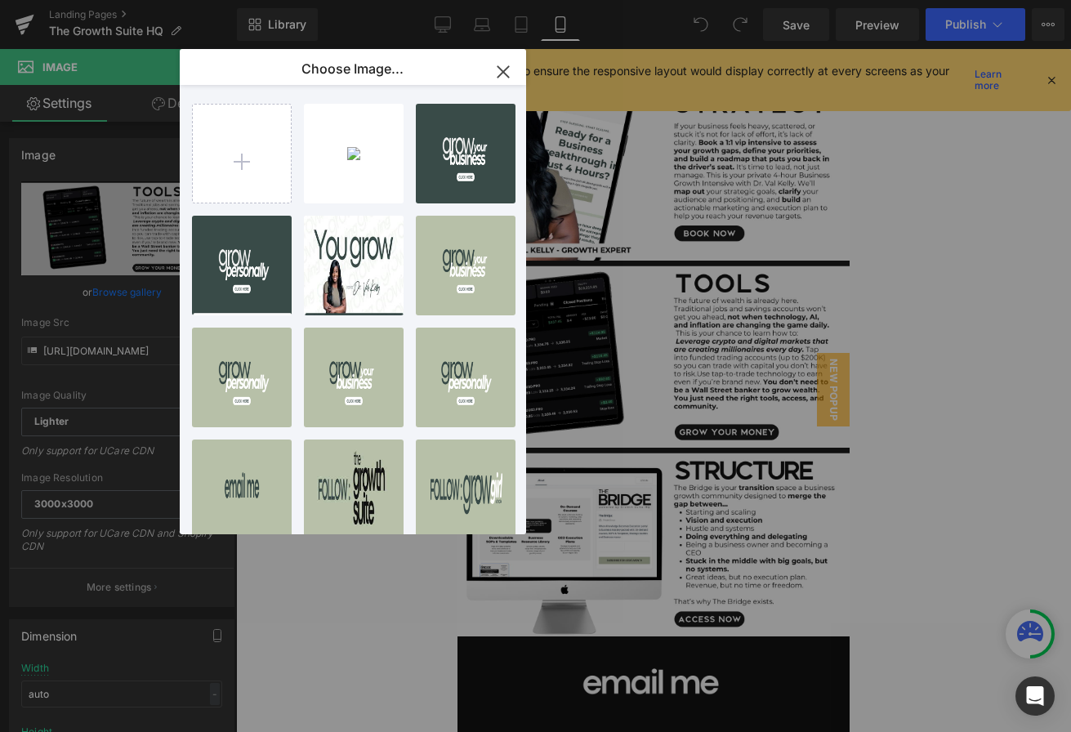
type input "https://ucarecdn.com/3811326a-106f-4005-8856-3d30171f25f6/-/format/auto/-/previ…"
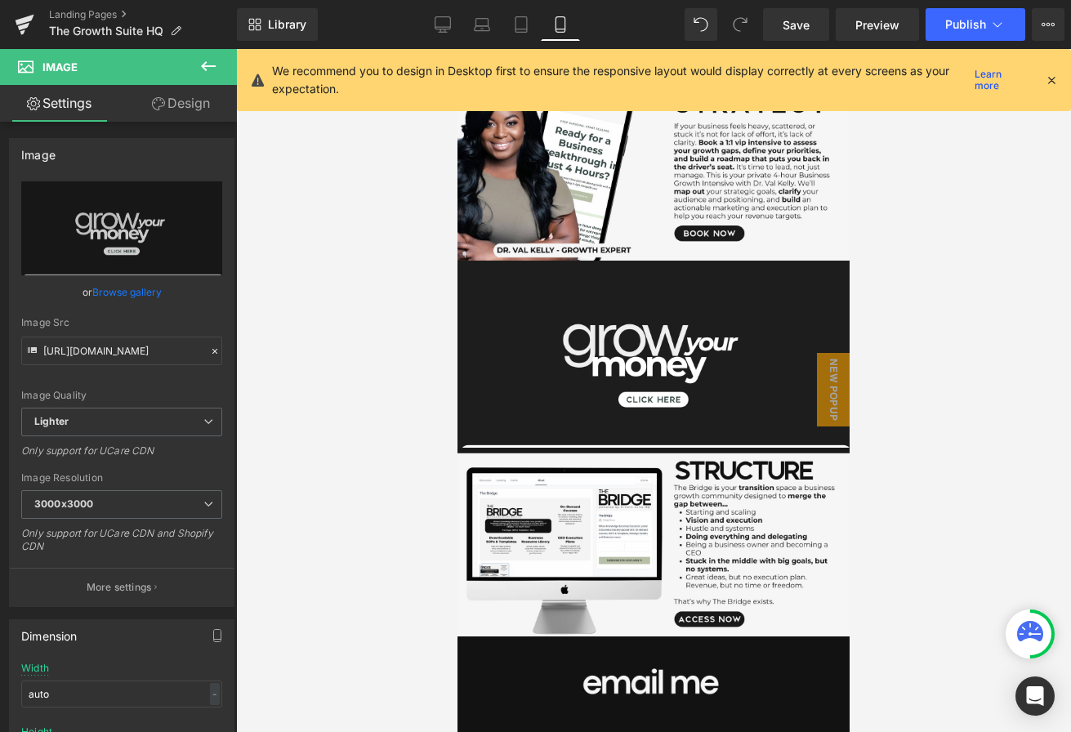
click at [895, 430] on div at bounding box center [653, 390] width 835 height 683
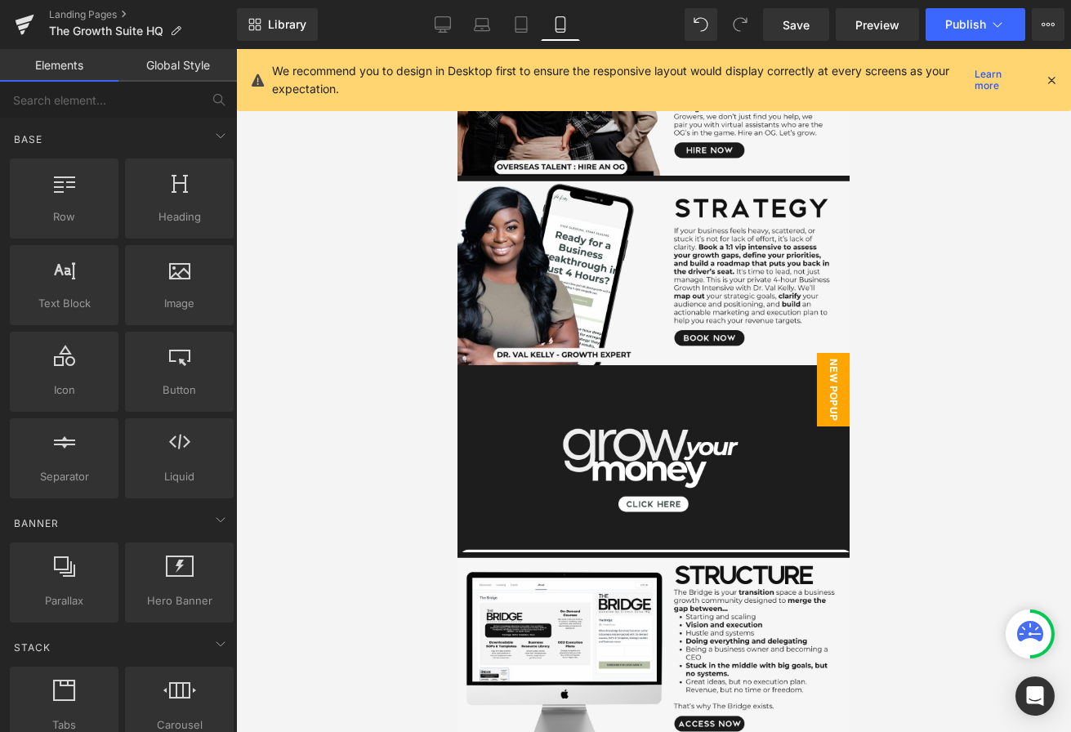
scroll to position [723, 0]
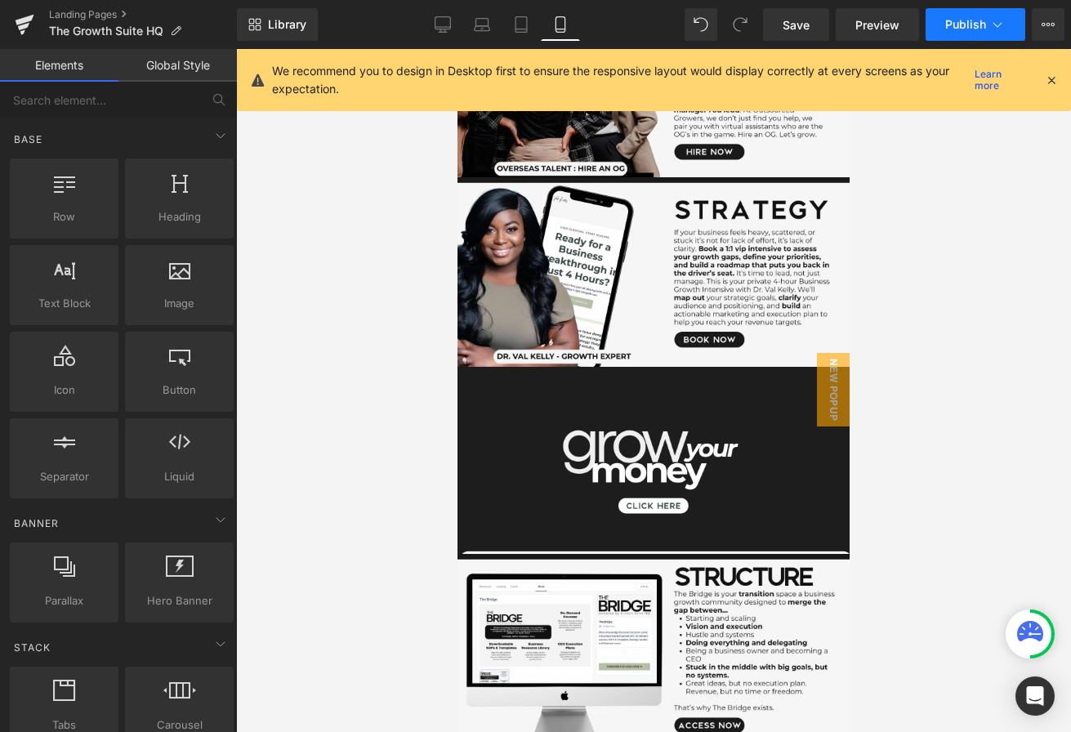
click at [956, 25] on span "Publish" at bounding box center [965, 24] width 41 height 13
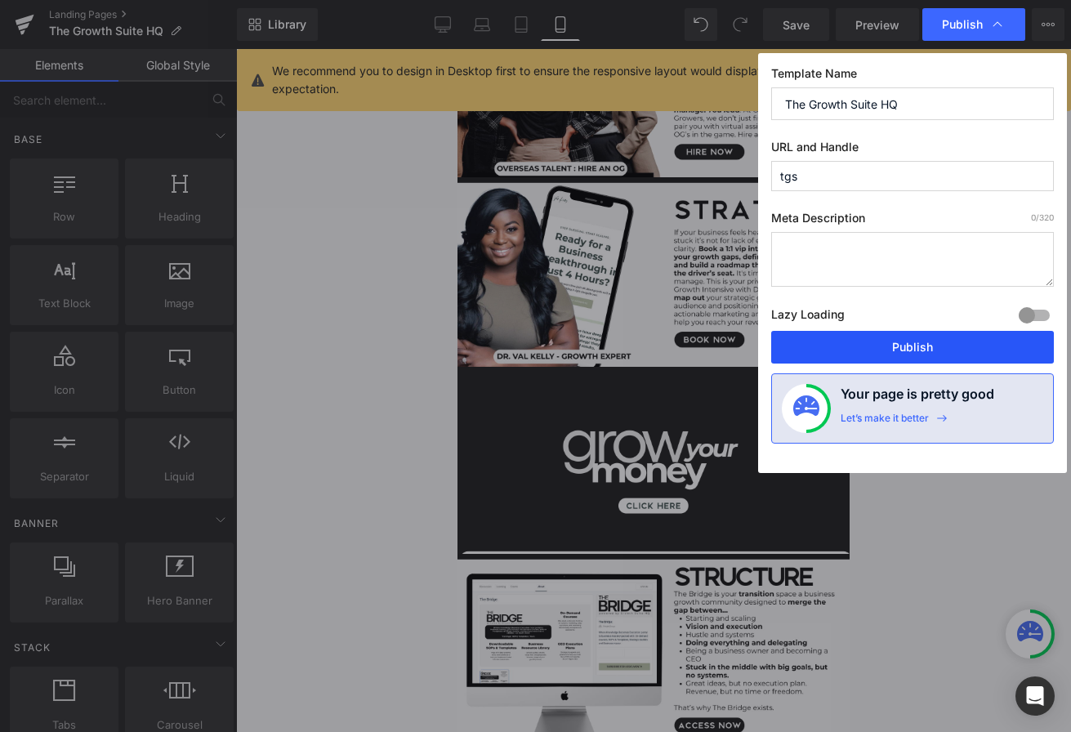
click at [867, 335] on button "Publish" at bounding box center [912, 347] width 283 height 33
